Goal: Share content

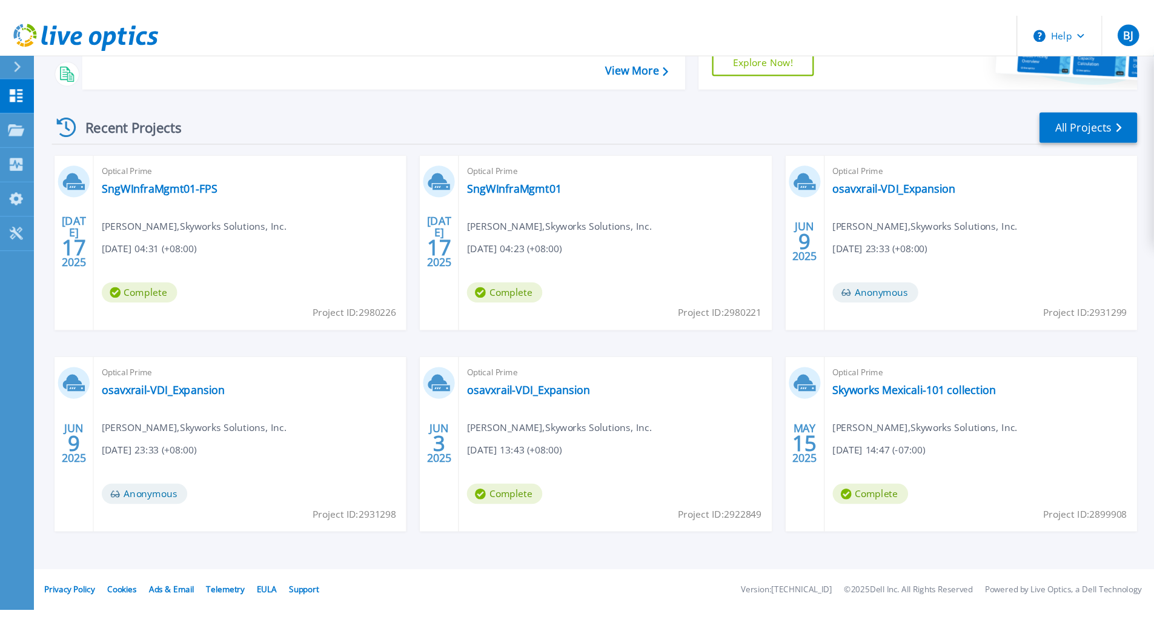
scroll to position [47, 0]
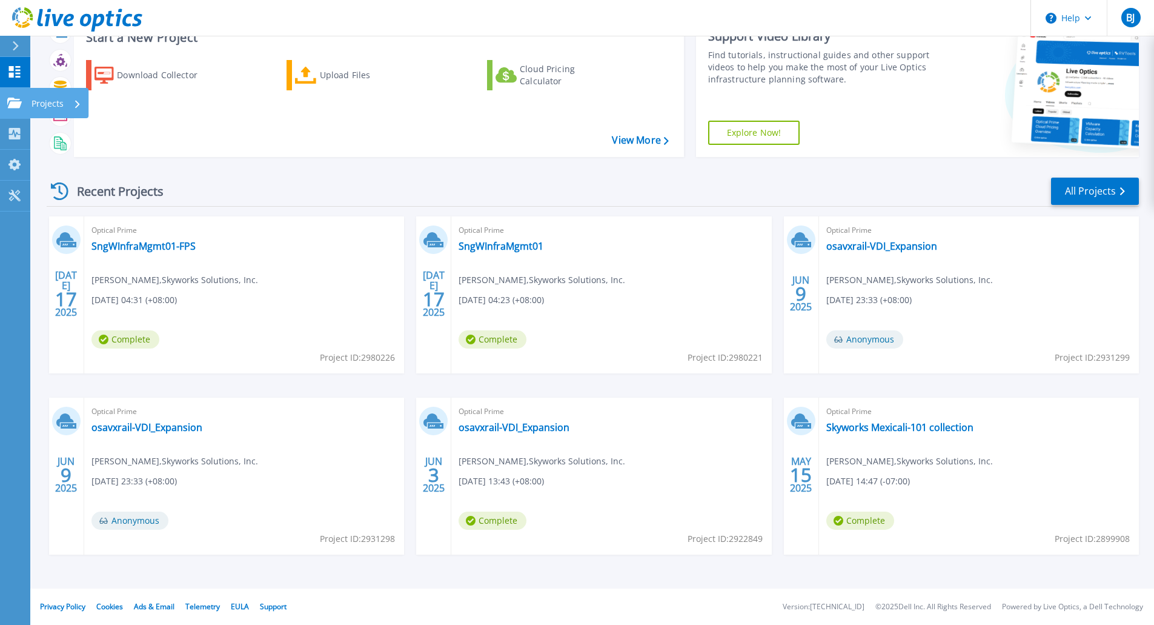
click at [21, 98] on icon at bounding box center [14, 103] width 15 height 10
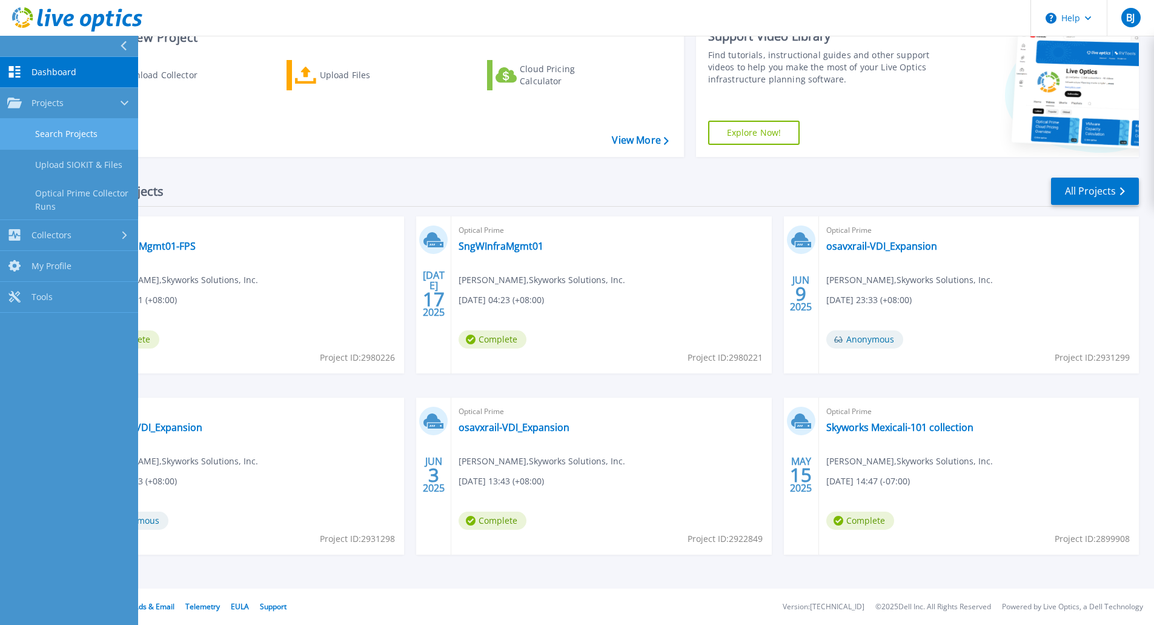
click at [61, 135] on link "Search Projects" at bounding box center [69, 134] width 138 height 31
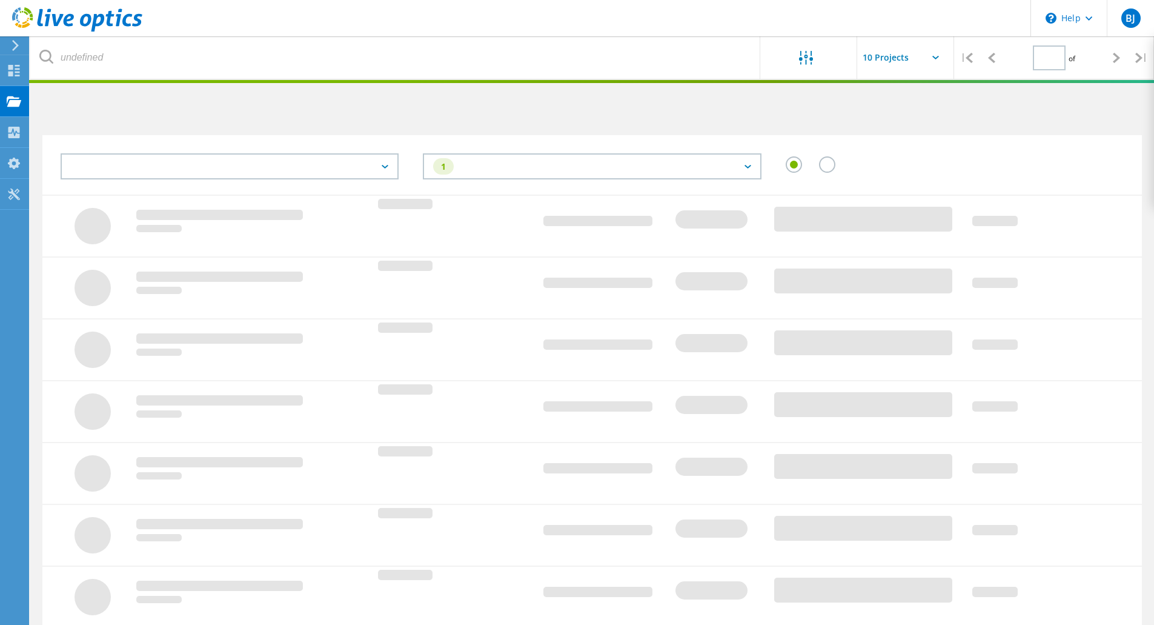
type input "1"
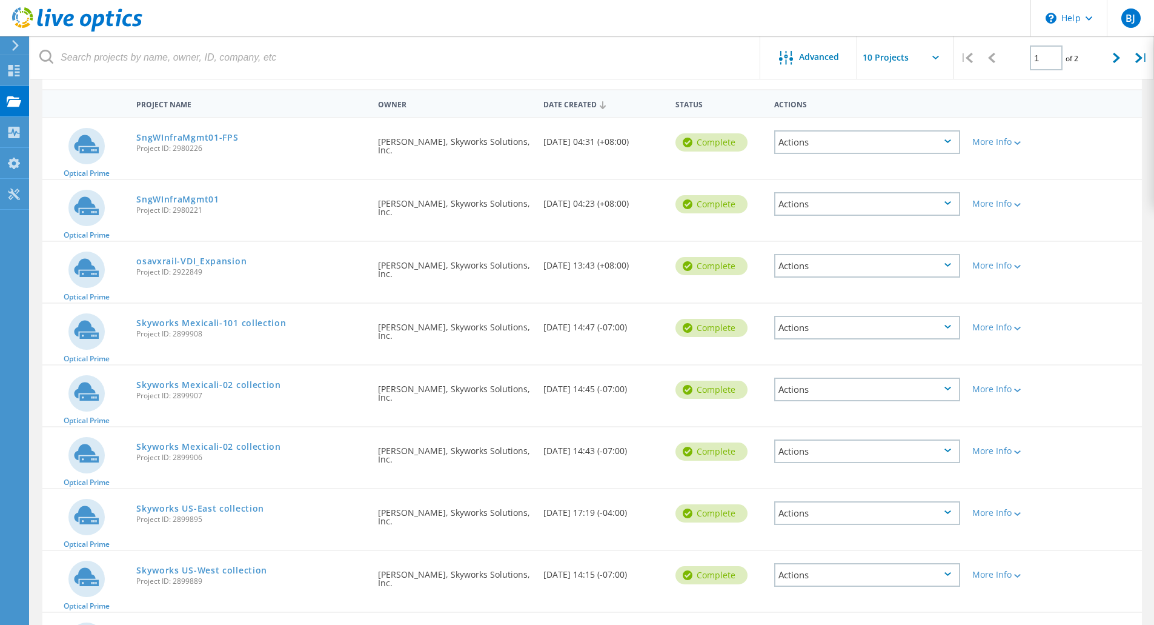
scroll to position [121, 0]
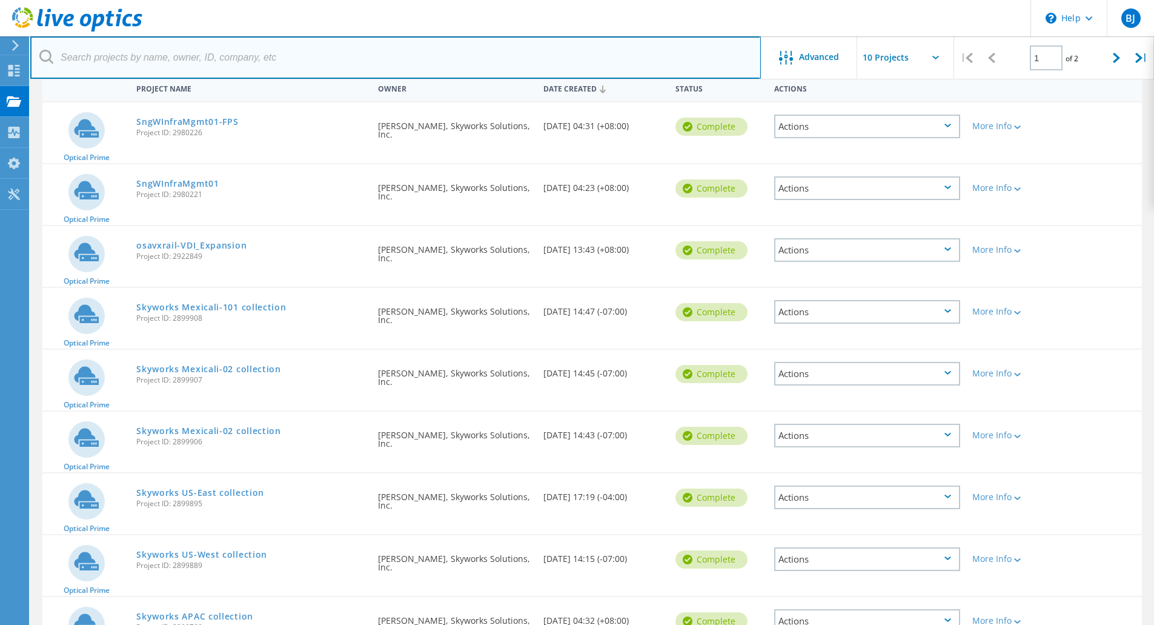
click at [398, 56] on input "text" at bounding box center [395, 57] width 731 height 42
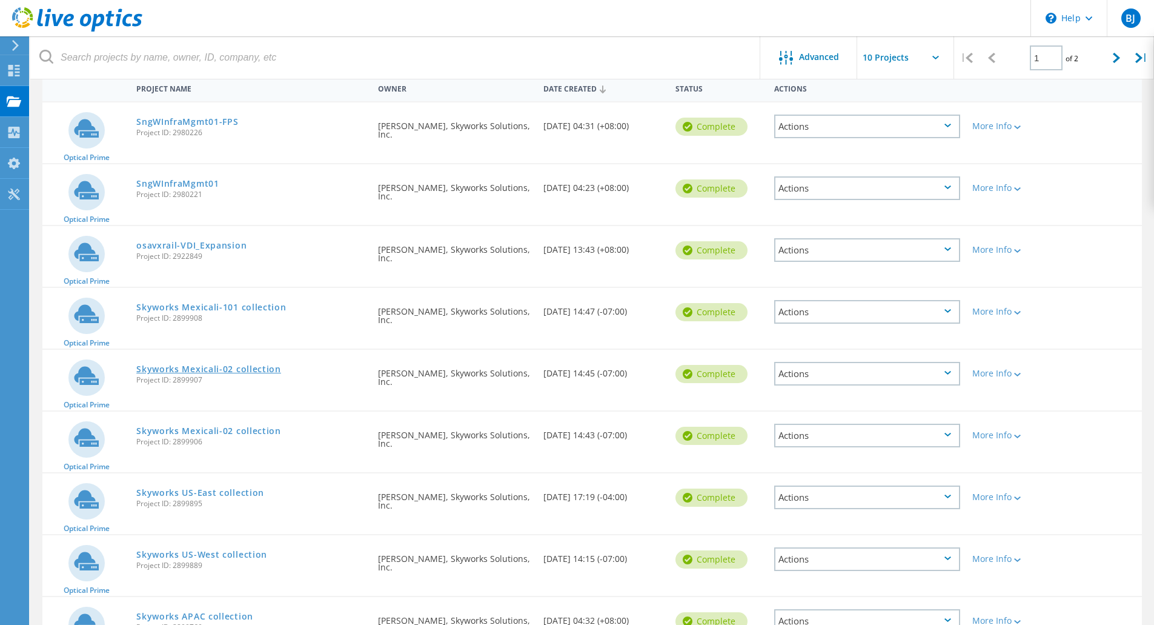
click at [211, 370] on link "Skyworks Mexicali-02 collection" at bounding box center [208, 369] width 145 height 8
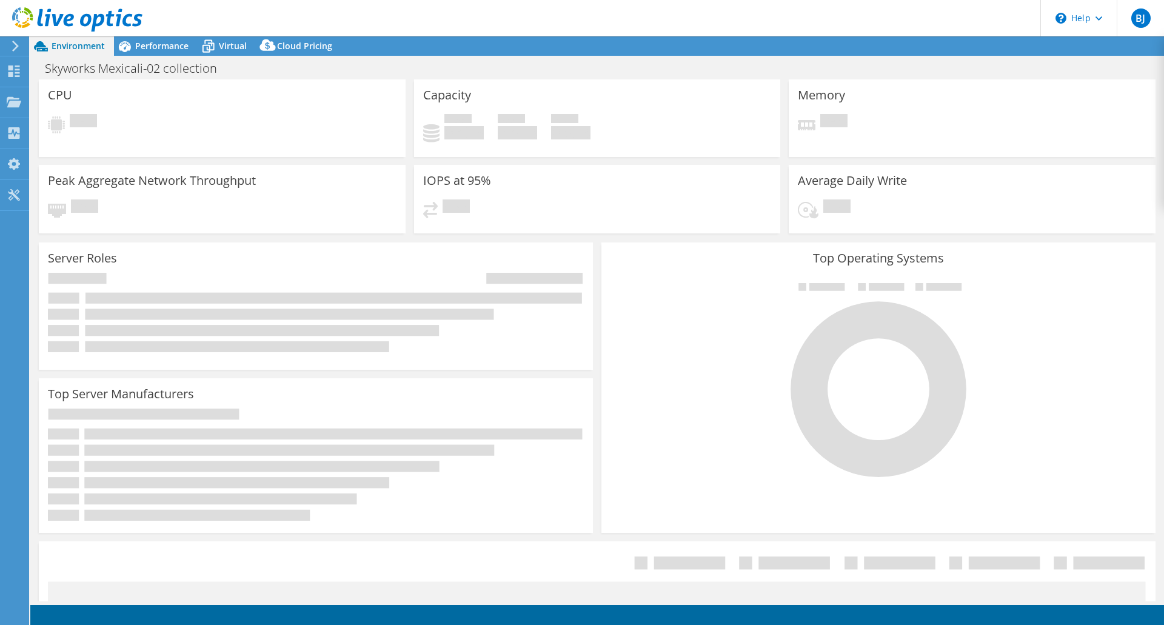
select select "USD"
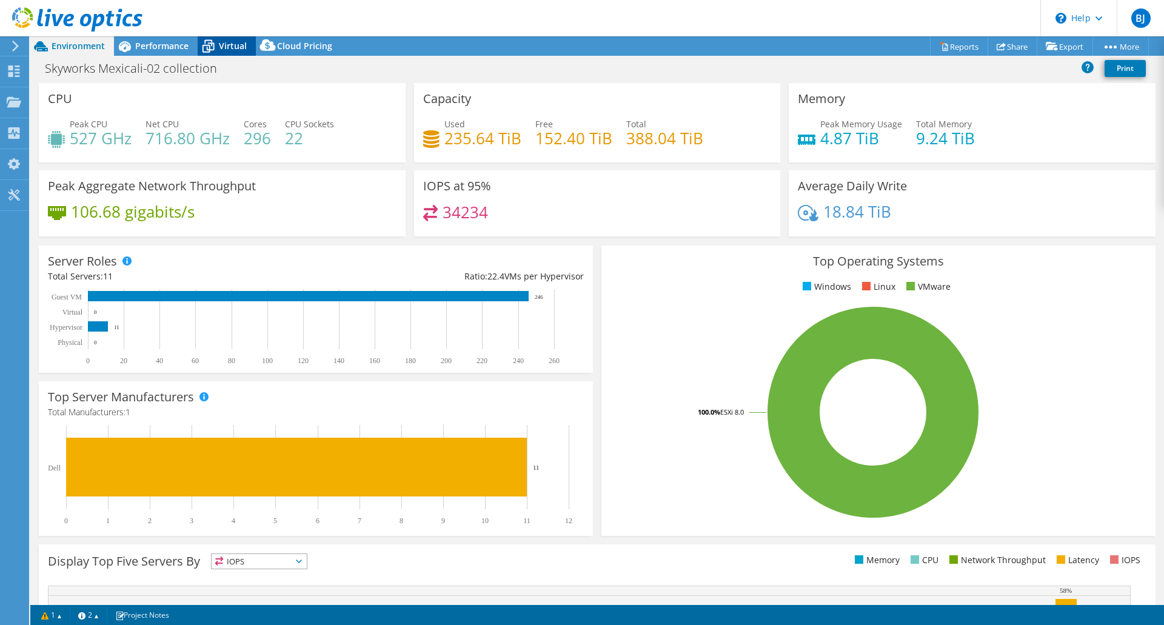
click at [235, 45] on span "Virtual" at bounding box center [233, 46] width 28 height 12
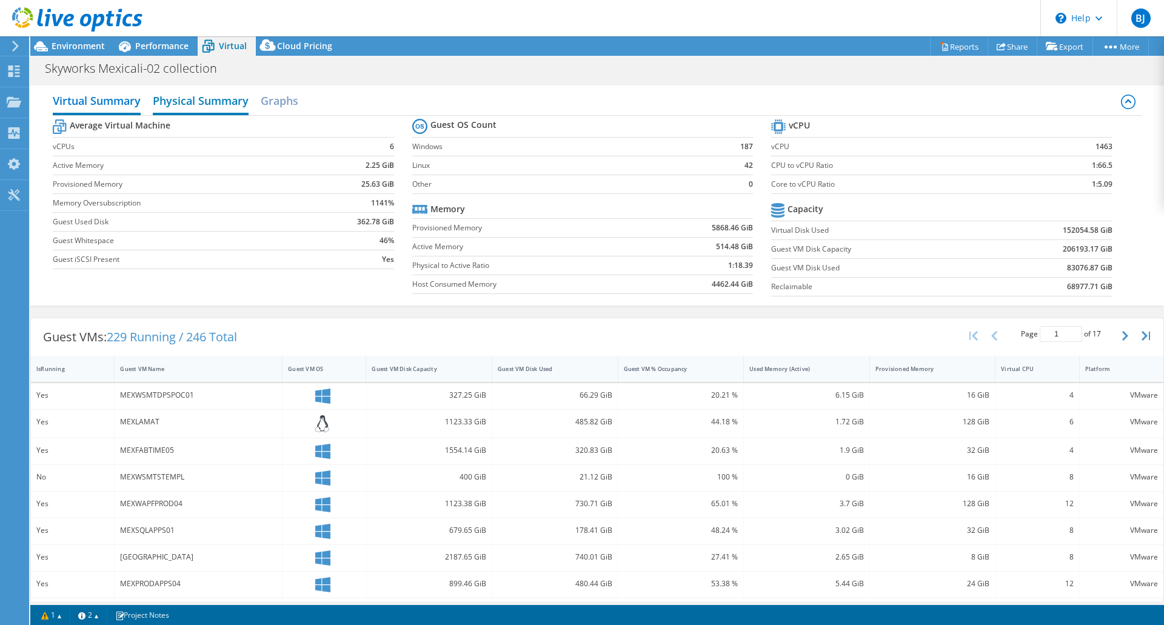
click at [179, 104] on h2 "Physical Summary" at bounding box center [201, 101] width 96 height 27
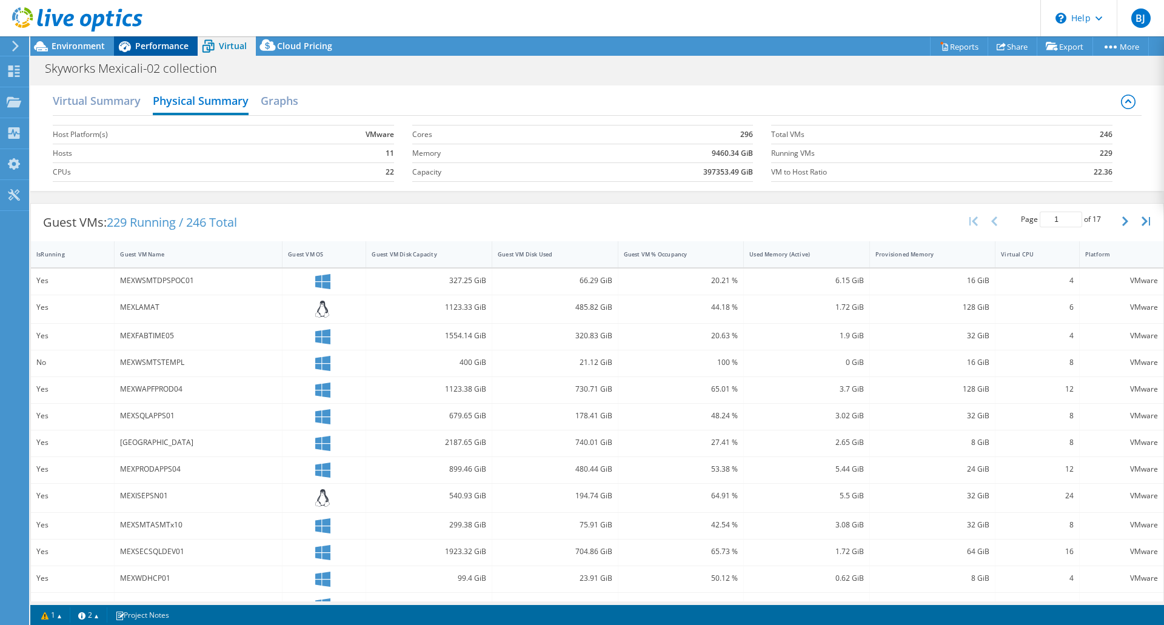
click at [153, 47] on span "Performance" at bounding box center [161, 46] width 53 height 12
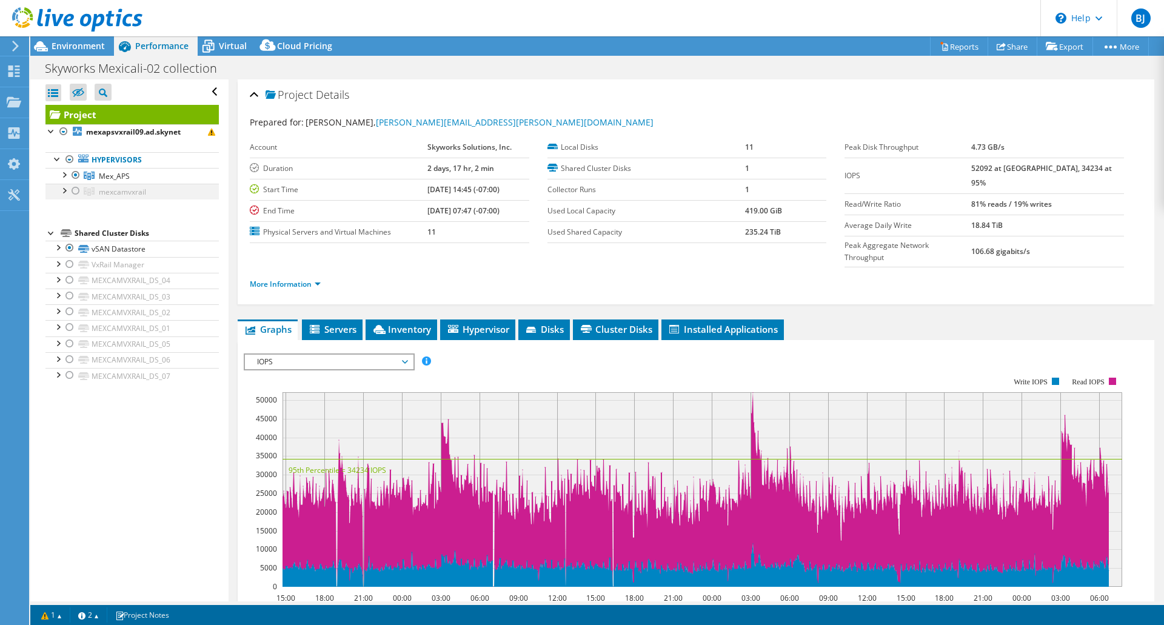
click at [78, 193] on div at bounding box center [76, 191] width 12 height 15
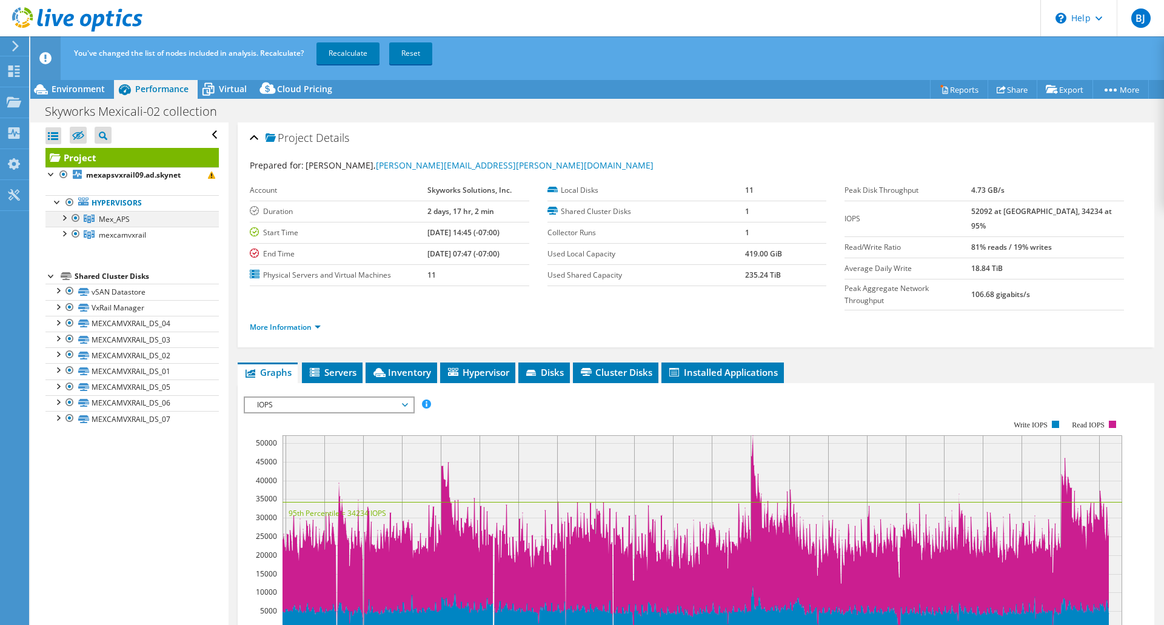
click at [76, 218] on div at bounding box center [76, 218] width 12 height 15
click at [82, 82] on div "Environment" at bounding box center [72, 88] width 84 height 19
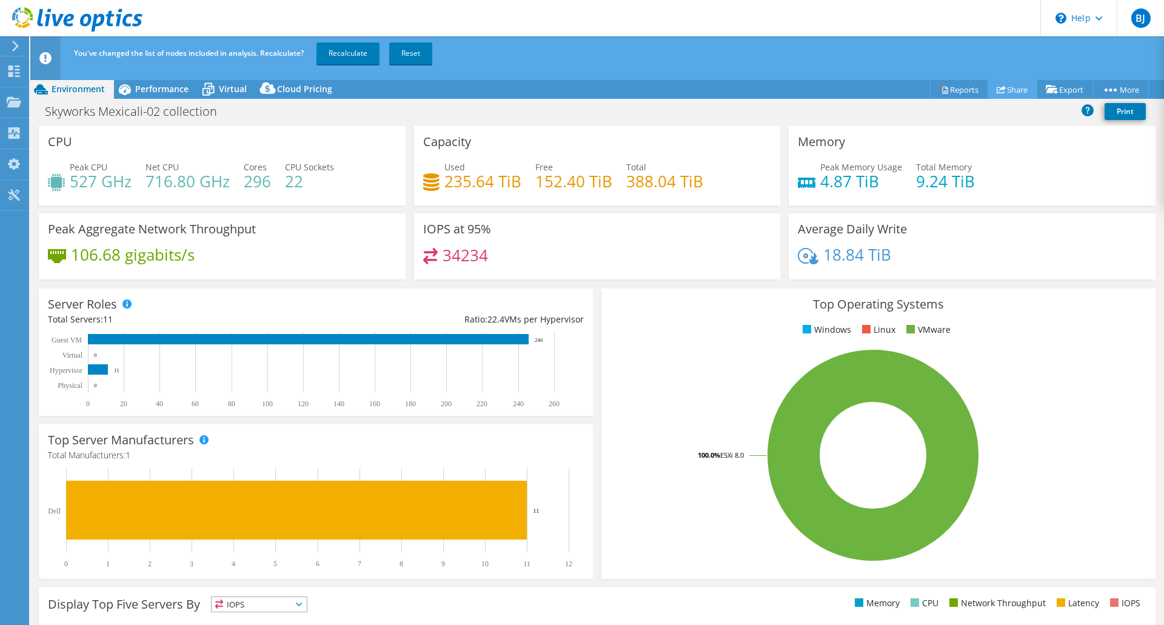
click at [1019, 93] on link "Share" at bounding box center [1012, 89] width 50 height 19
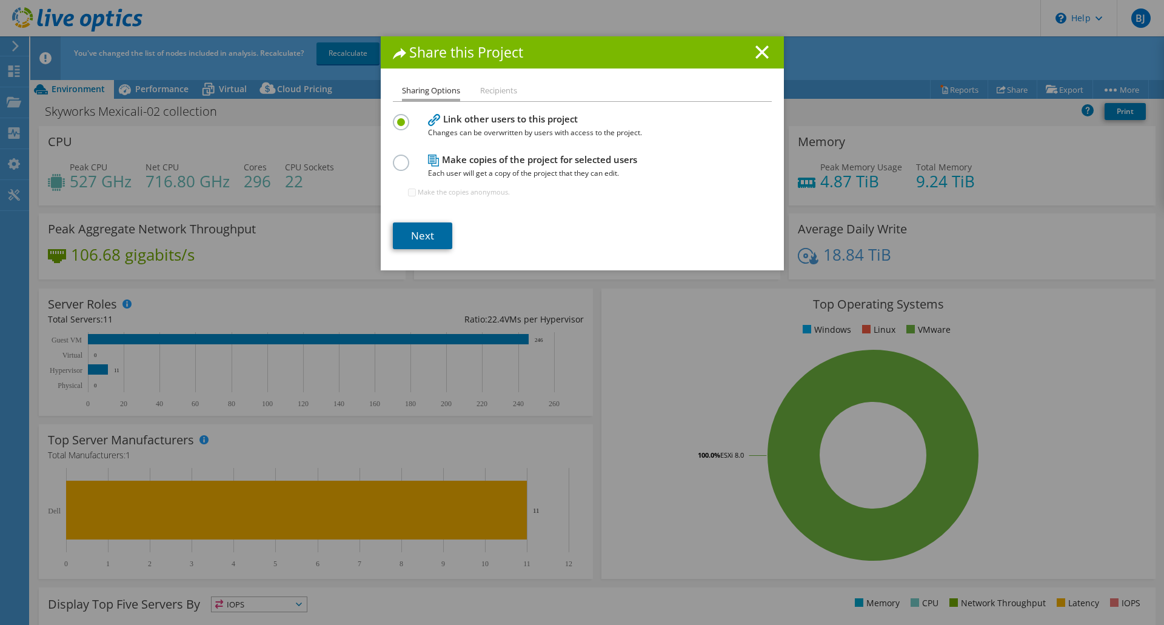
click at [415, 232] on link "Next" at bounding box center [422, 235] width 59 height 27
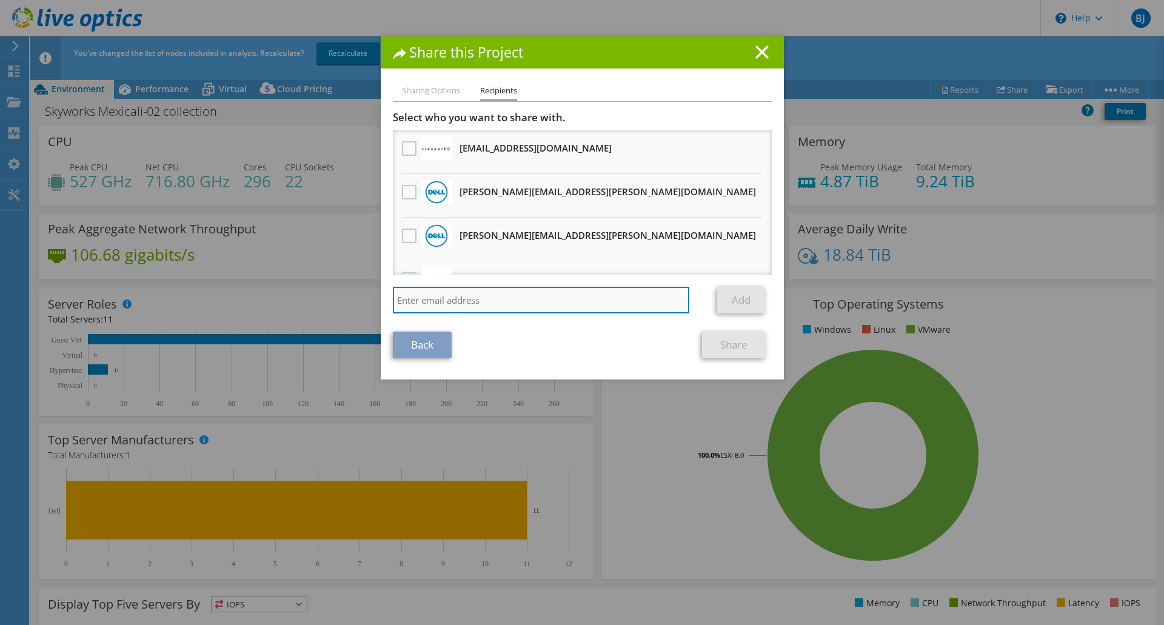
click at [434, 301] on input "search" at bounding box center [541, 300] width 297 height 27
paste input "[PERSON_NAME][EMAIL_ADDRESS][DOMAIN_NAME]"
type input "[PERSON_NAME][EMAIL_ADDRESS][DOMAIN_NAME]"
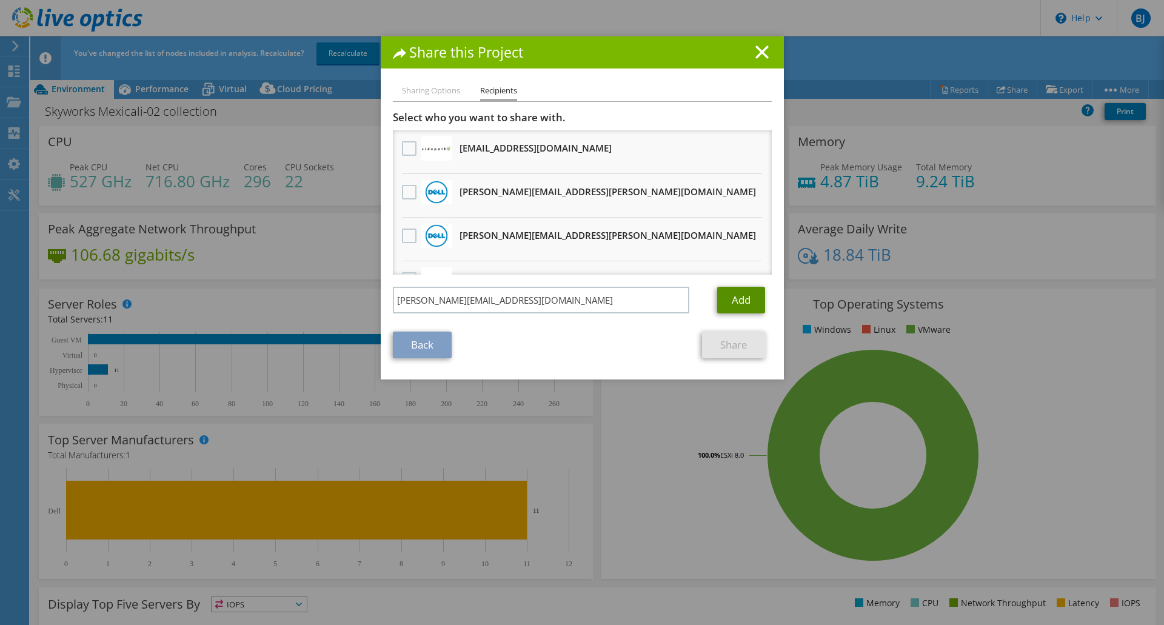
click at [744, 299] on link "Add" at bounding box center [741, 300] width 48 height 27
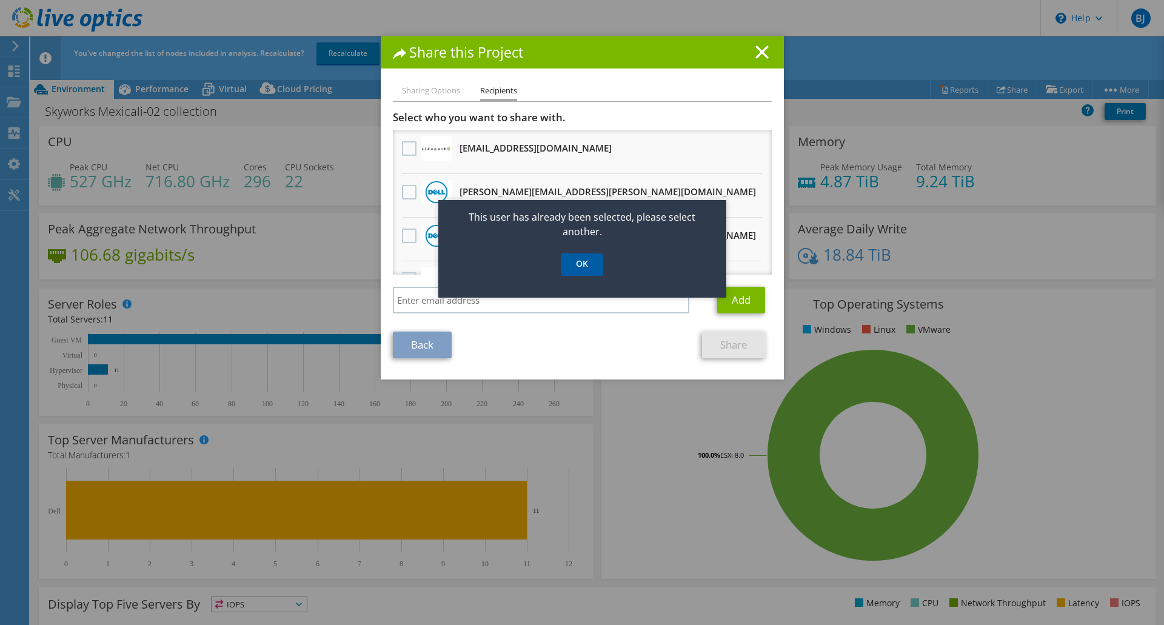
click at [586, 260] on link "OK" at bounding box center [582, 264] width 42 height 22
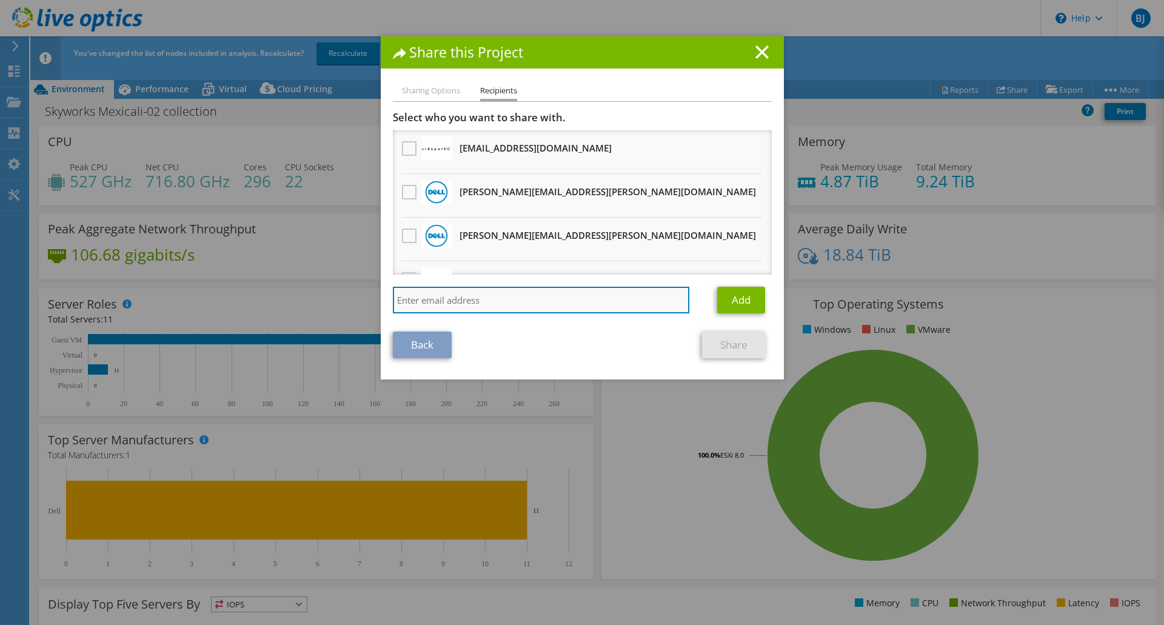
click at [485, 300] on input "search" at bounding box center [541, 300] width 297 height 27
paste input "[PERSON_NAME][EMAIL_ADDRESS][PERSON_NAME][DOMAIN_NAME]"
type input "[PERSON_NAME][EMAIL_ADDRESS][PERSON_NAME][DOMAIN_NAME]"
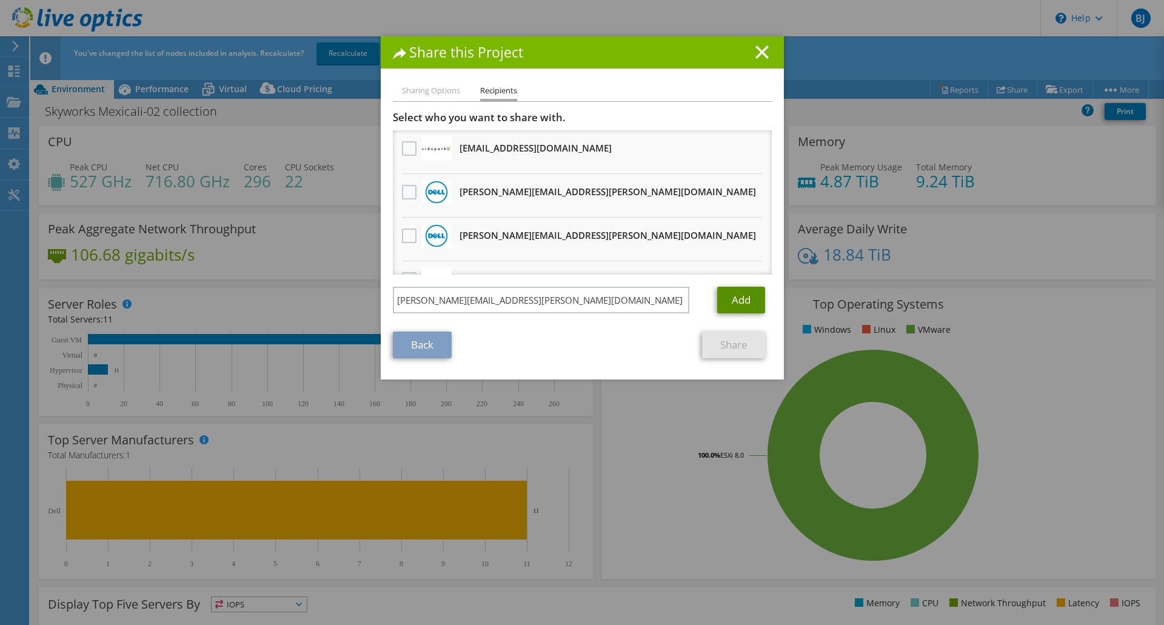
click at [725, 298] on link "Add" at bounding box center [741, 300] width 48 height 27
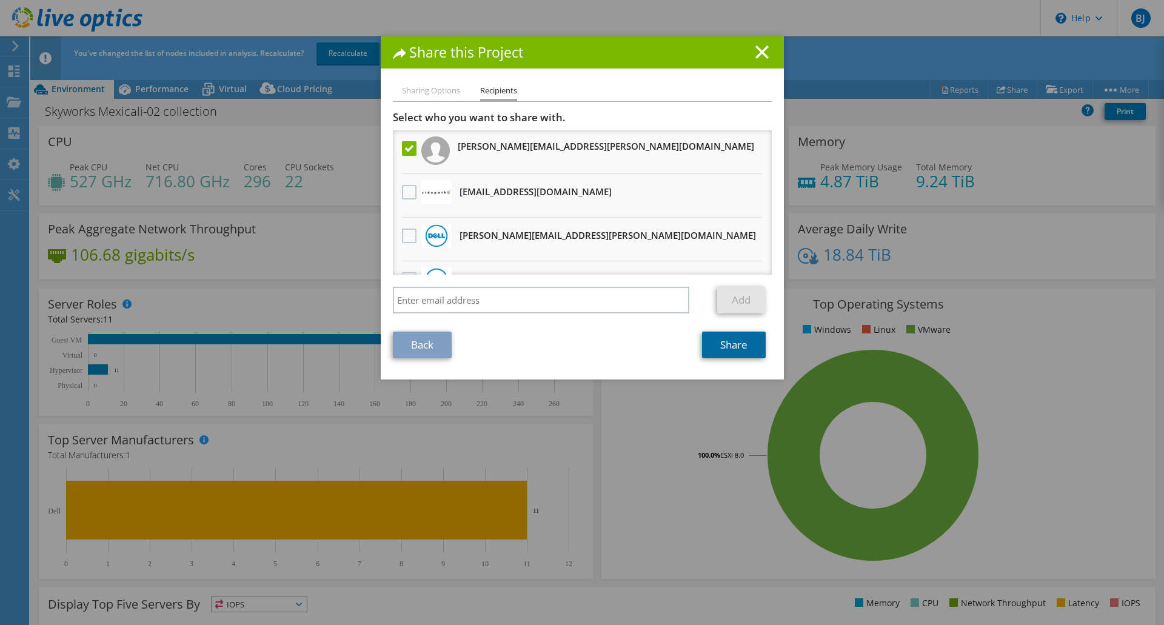
click at [728, 346] on link "Share" at bounding box center [734, 344] width 64 height 27
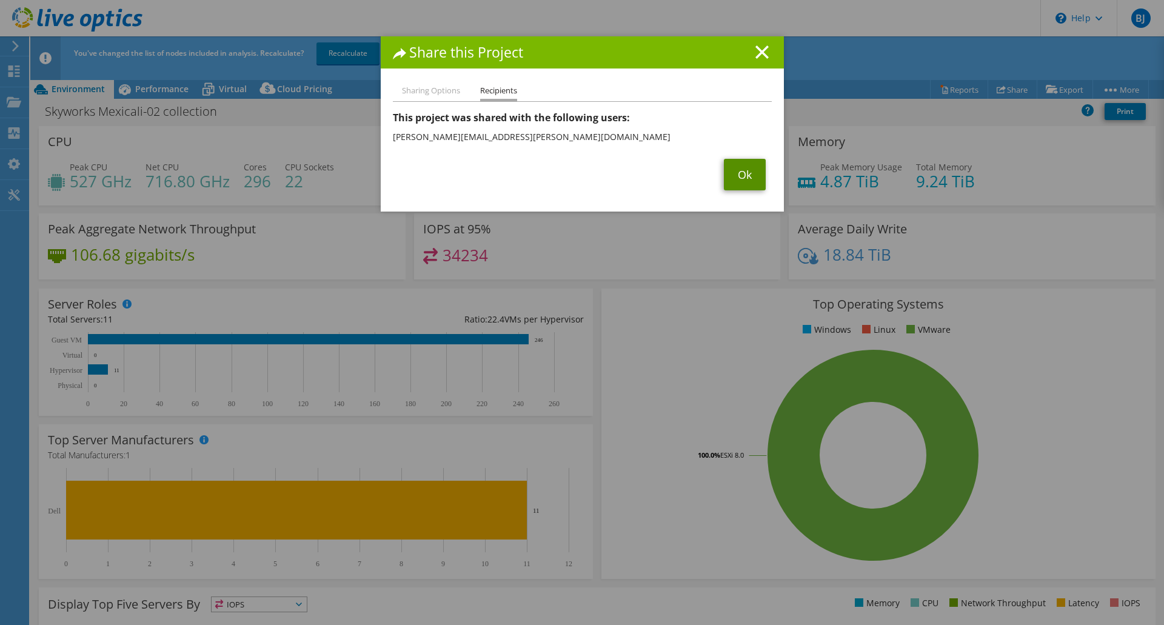
click at [731, 174] on link "Ok" at bounding box center [745, 175] width 42 height 32
